Goal: Task Accomplishment & Management: Manage account settings

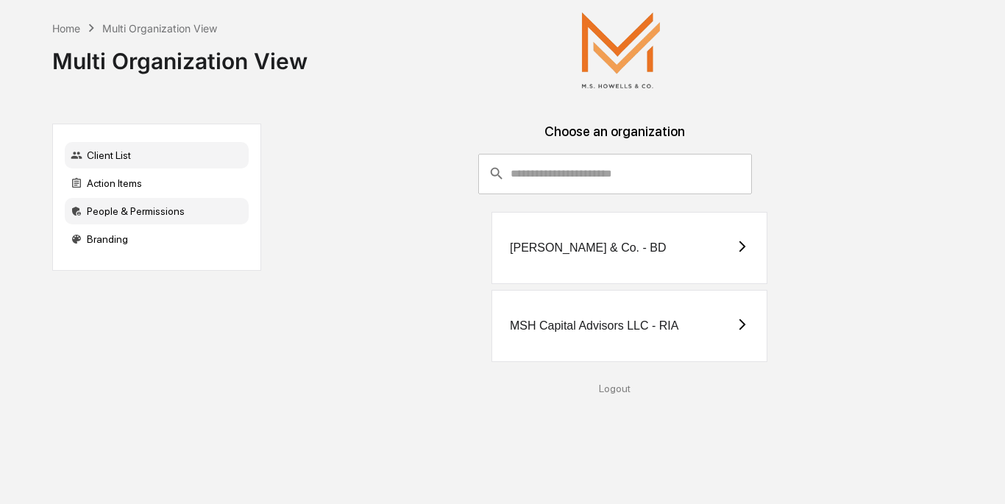
click at [143, 213] on div "People & Permissions" at bounding box center [157, 211] width 184 height 26
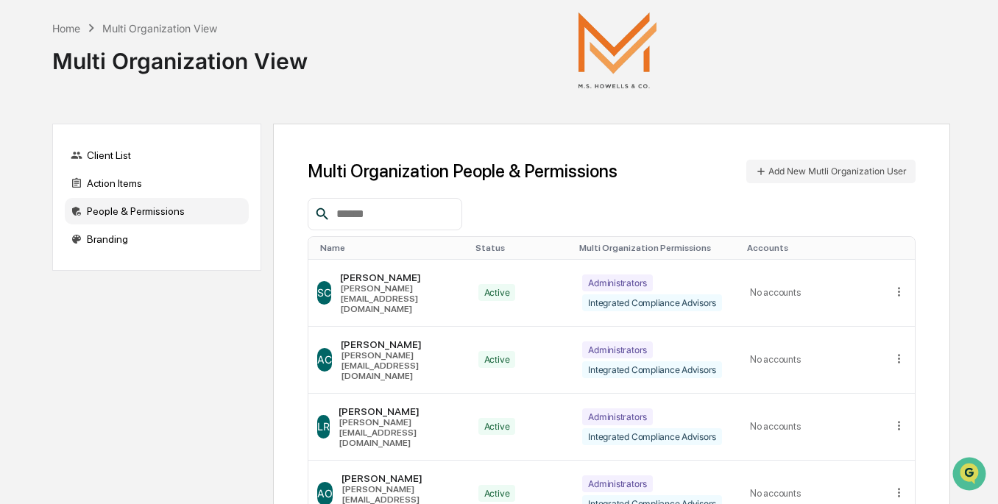
click at [383, 205] on input "text" at bounding box center [392, 214] width 125 height 19
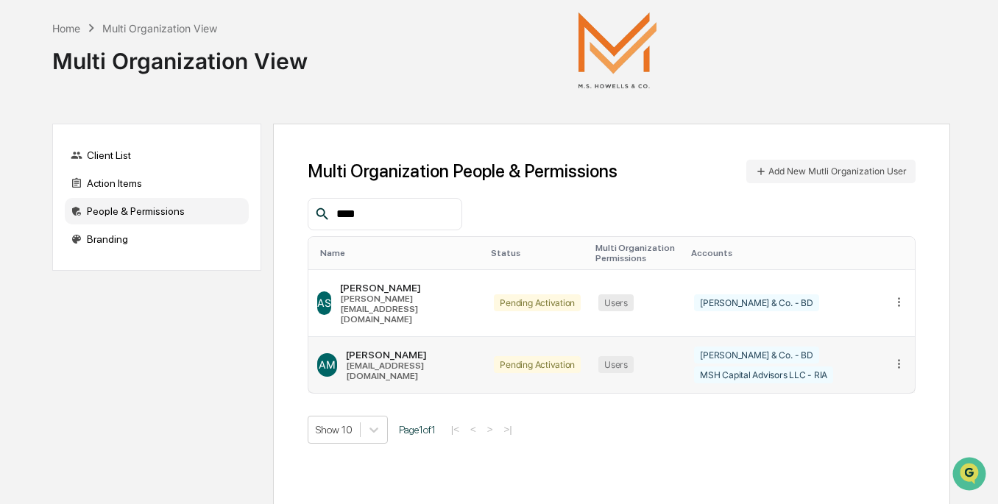
type input "****"
click at [898, 357] on icon at bounding box center [899, 364] width 14 height 14
click at [861, 404] on div "Change Status" at bounding box center [842, 411] width 103 height 14
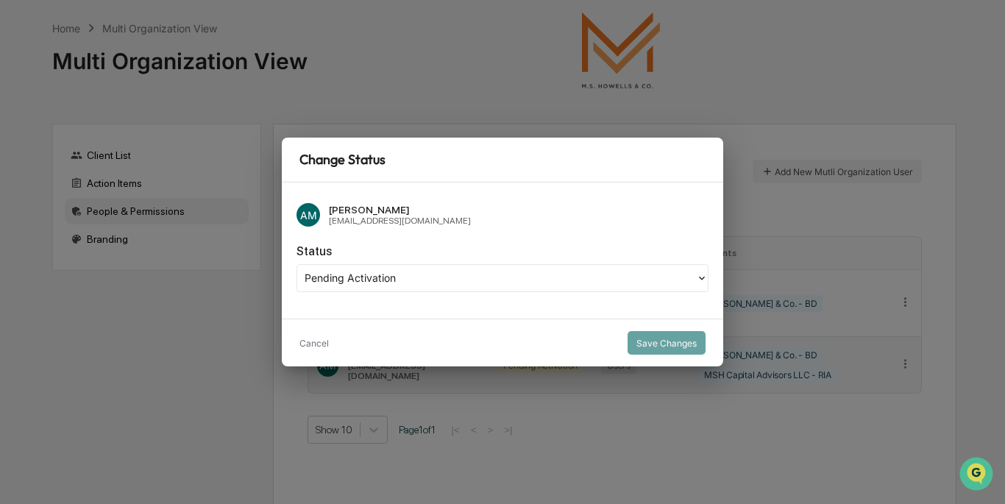
click at [421, 285] on div at bounding box center [497, 278] width 384 height 17
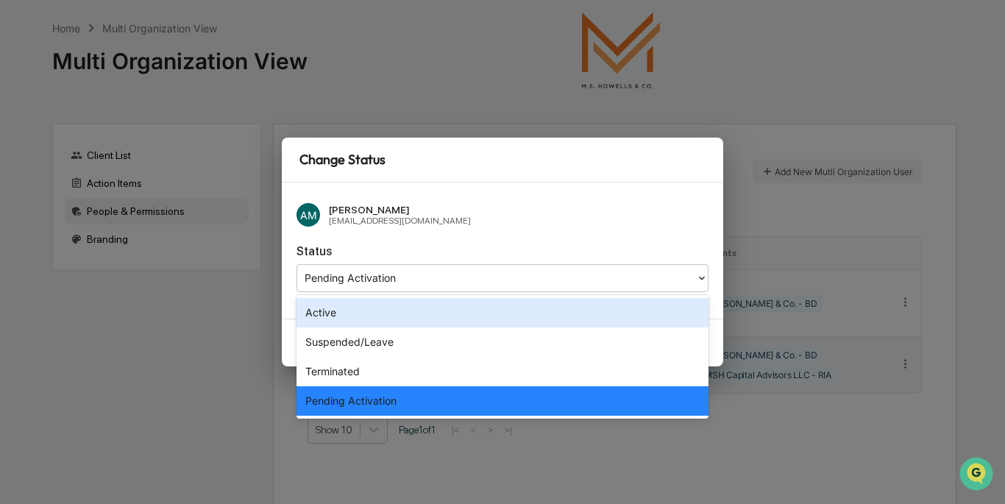
click at [417, 311] on div "Active" at bounding box center [503, 312] width 412 height 29
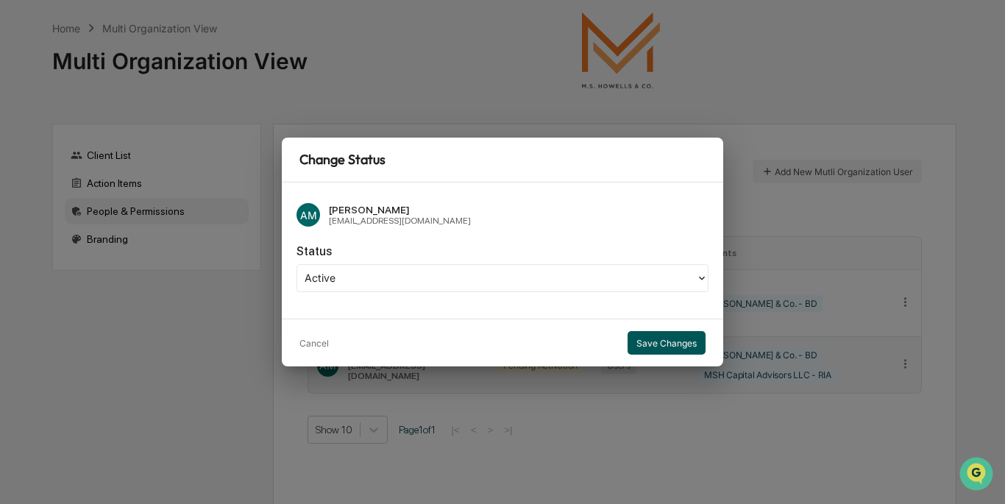
click at [686, 344] on button "Save Changes" at bounding box center [667, 343] width 78 height 24
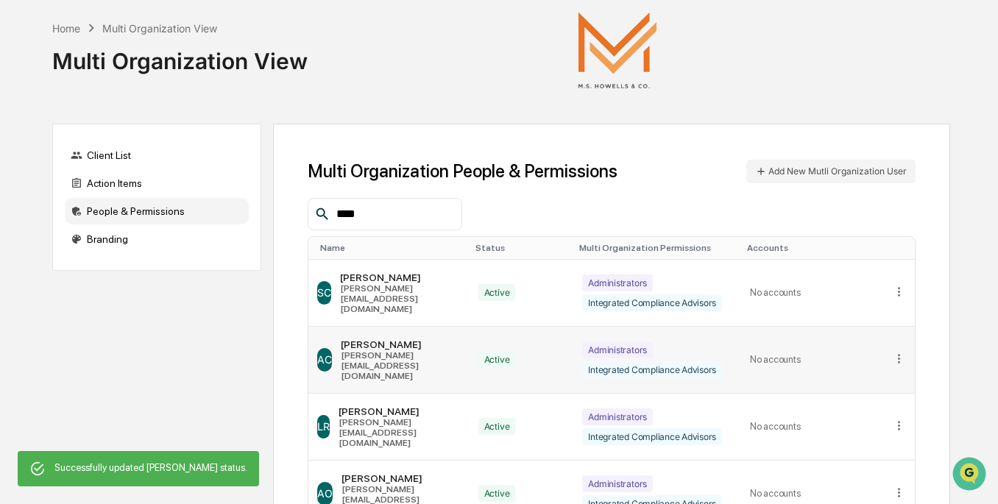
click at [656, 343] on div "Administrators Integrated Compliance Advisors" at bounding box center [657, 359] width 150 height 37
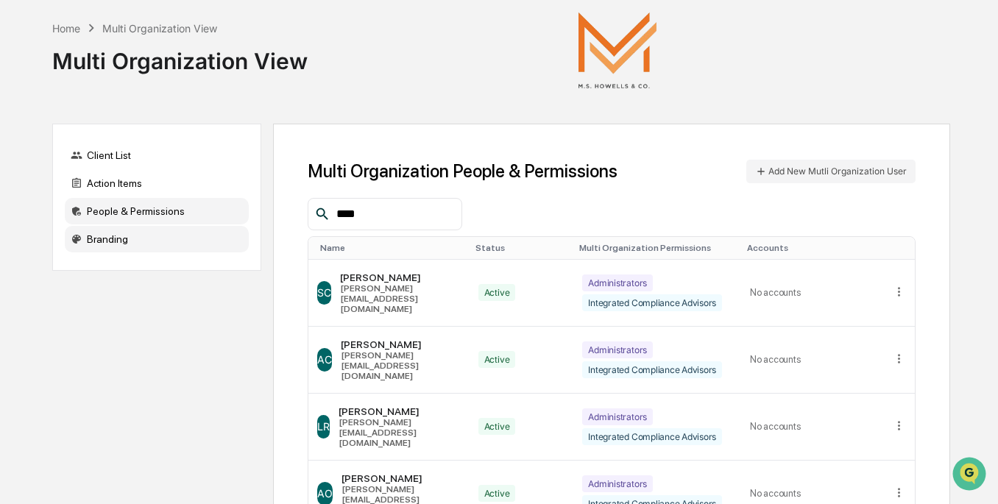
drag, startPoint x: 406, startPoint y: 211, endPoint x: 169, endPoint y: 231, distance: 237.8
